Goal: Task Accomplishment & Management: Manage account settings

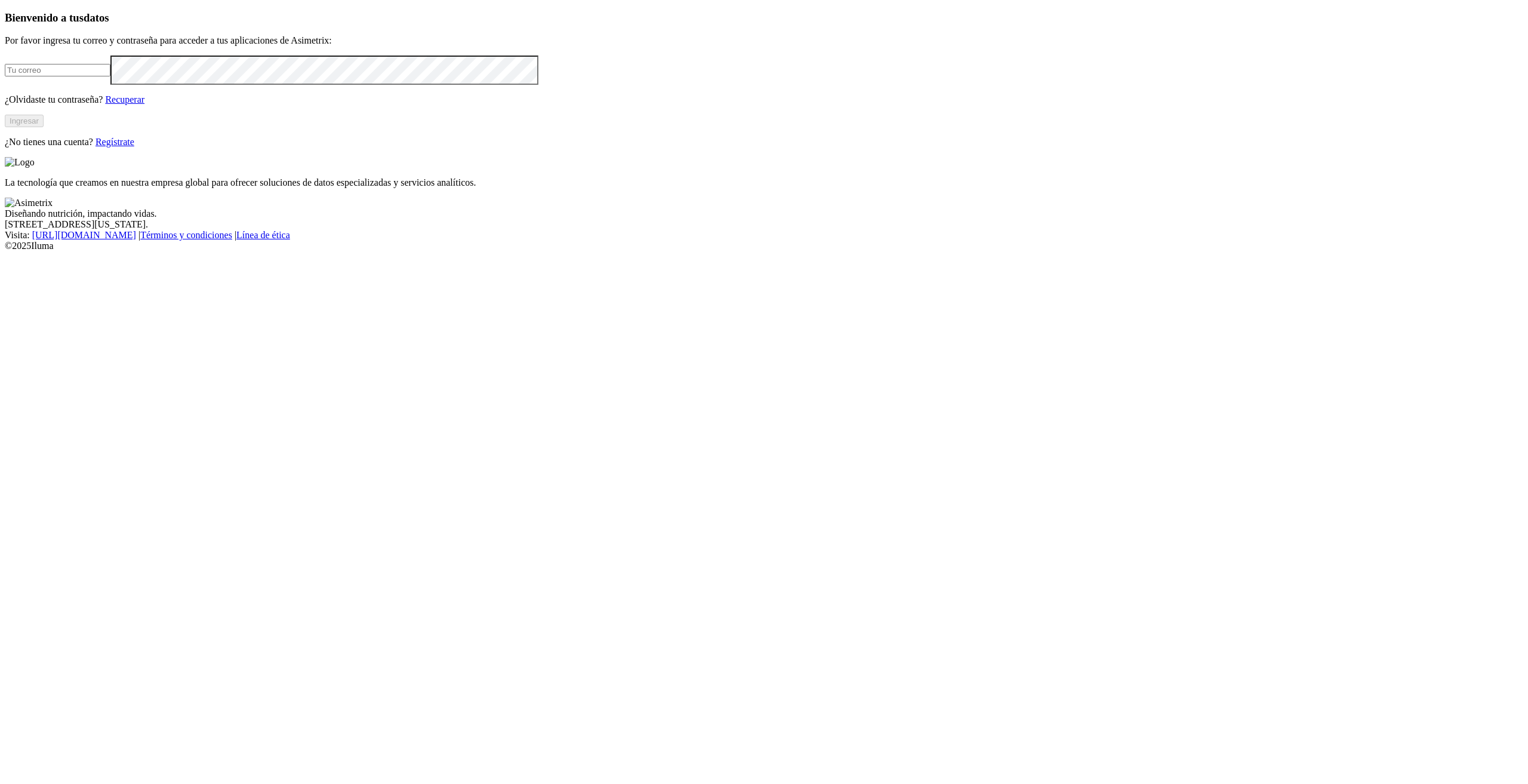
type input "[PERSON_NAME][EMAIL_ADDRESS][PERSON_NAME][DOMAIN_NAME]"
click at [44, 127] on button "Ingresar" at bounding box center [24, 121] width 39 height 13
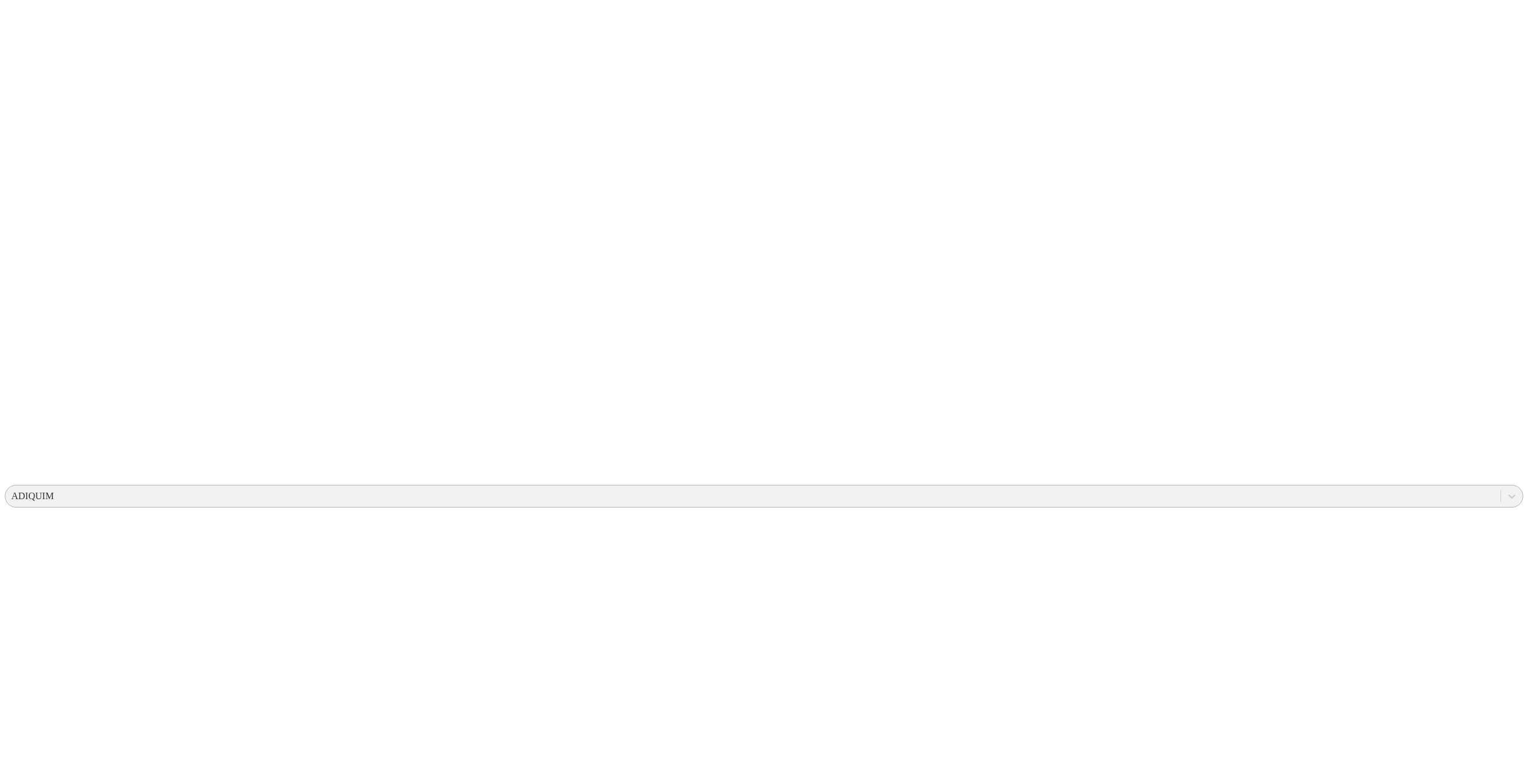
click at [1292, 487] on div "ADIQUIM" at bounding box center [753, 496] width 1496 height 18
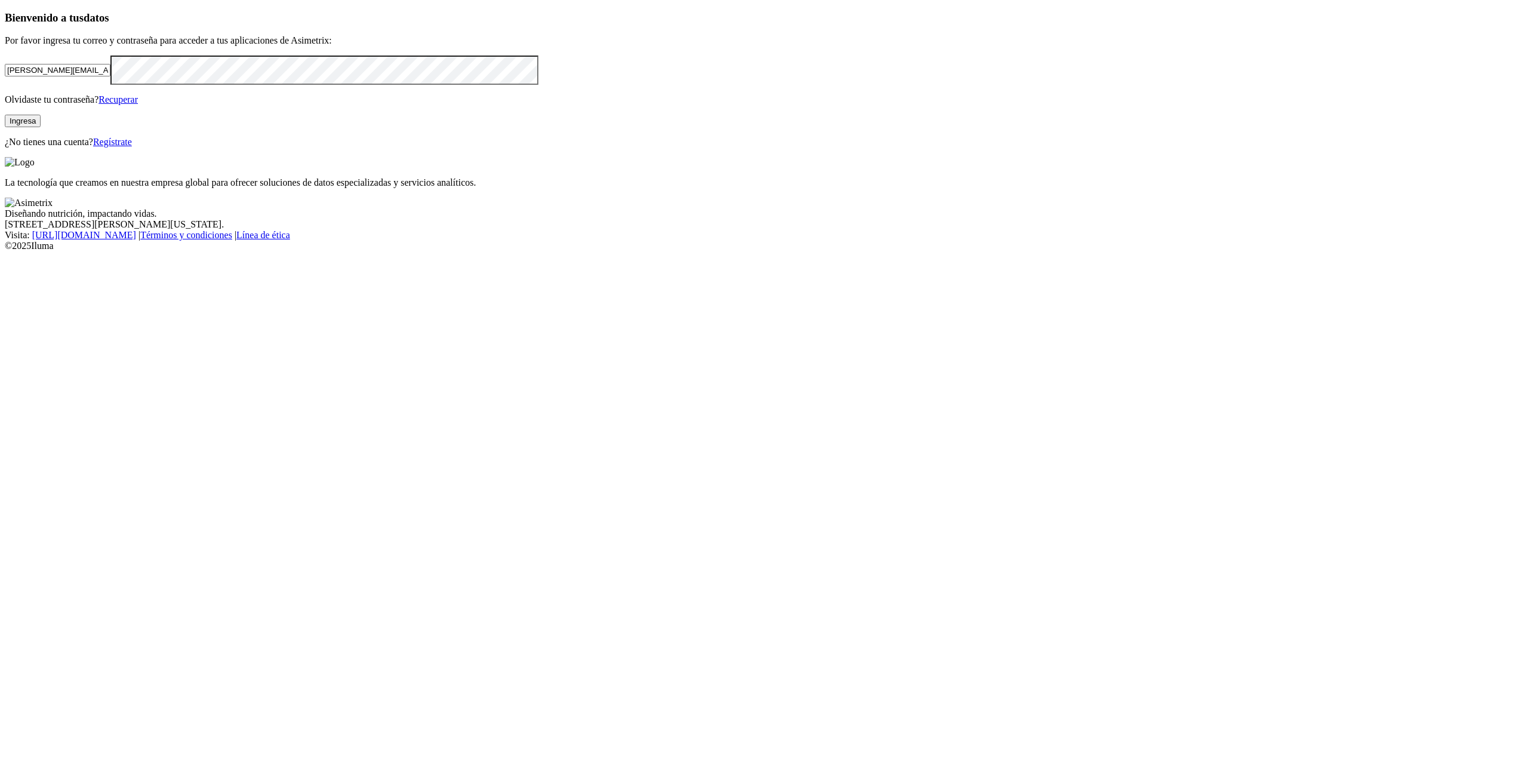
click at [22, 148] on div "Bienvenido a tus datos Por favor ingresa tu correo y contraseña para acceder a …" at bounding box center [764, 79] width 1518 height 137
drag, startPoint x: 341, startPoint y: 216, endPoint x: 85, endPoint y: 220, distance: 256.0
click at [85, 148] on div "Bienvenido a tus datos Por favor ingresa tu correo y contraseña para acceder a …" at bounding box center [764, 79] width 1518 height 137
paste input "[EMAIL_ADDRESS][DOMAIN_NAME]"
type input "[EMAIL_ADDRESS][DOMAIN_NAME]"
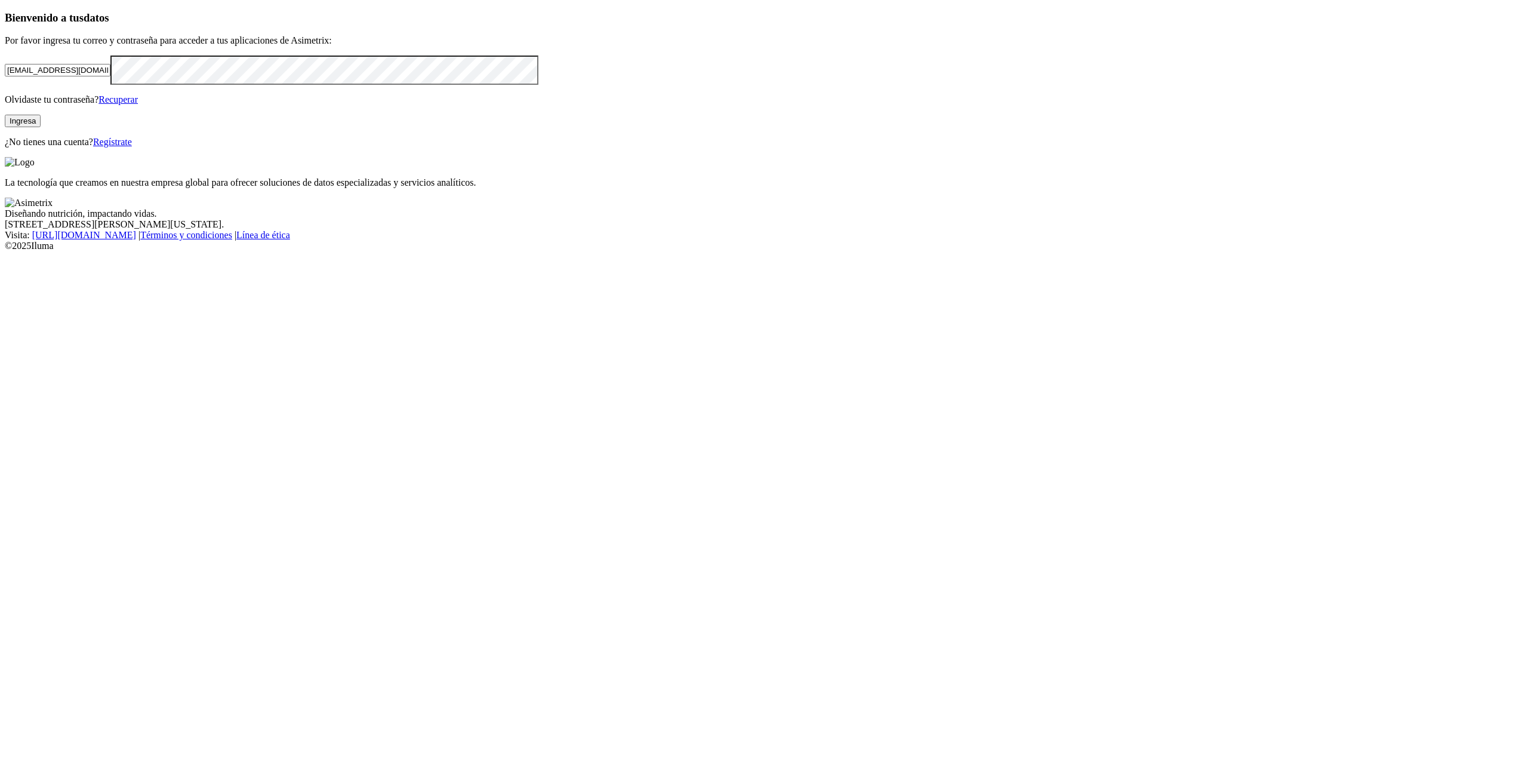
click at [41, 127] on button "Ingresa" at bounding box center [23, 121] width 36 height 13
